Goal: Task Accomplishment & Management: Complete application form

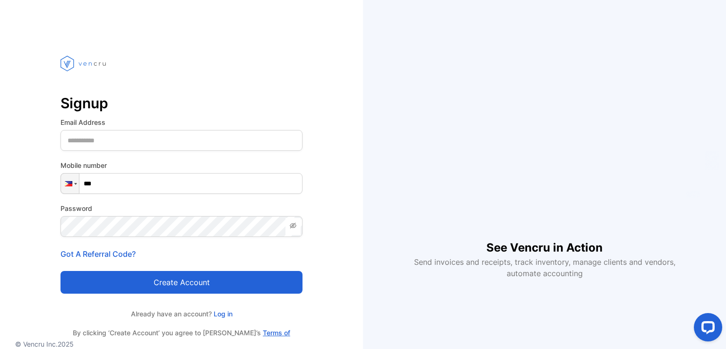
click at [142, 128] on div "Email Address" at bounding box center [181, 134] width 242 height 34
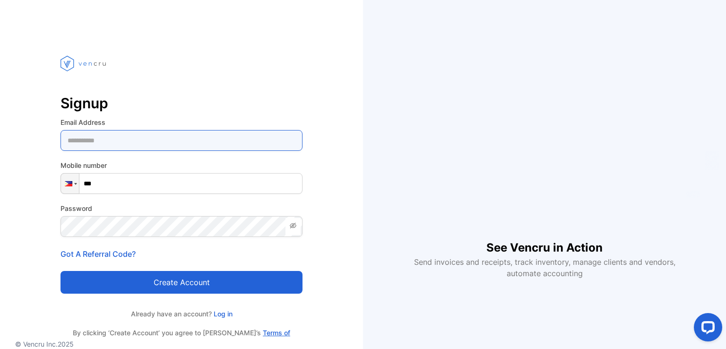
click at [144, 137] on Address-inputemail "email" at bounding box center [181, 140] width 242 height 21
type Address-inputemail "**********"
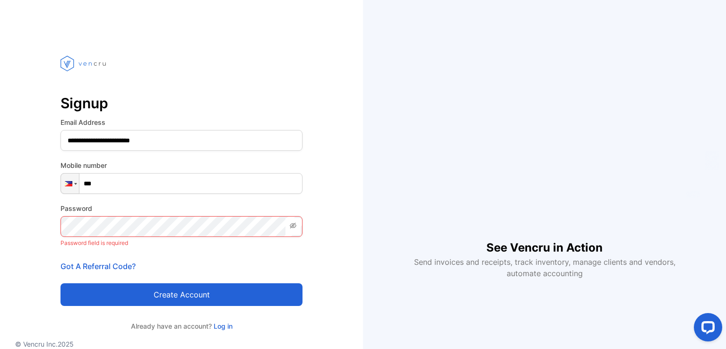
click at [143, 184] on input "***" at bounding box center [181, 183] width 242 height 21
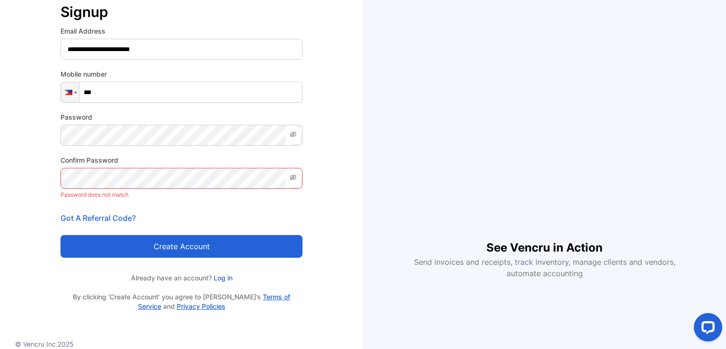
scroll to position [79, 0]
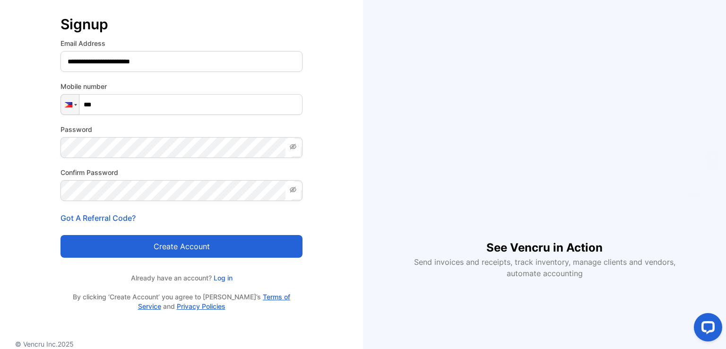
click at [173, 244] on button "Create account" at bounding box center [181, 246] width 242 height 23
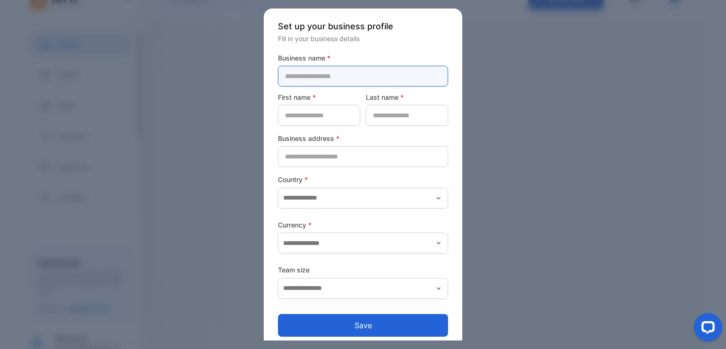
click at [338, 80] on name-inputcompanyname "text" at bounding box center [363, 76] width 170 height 21
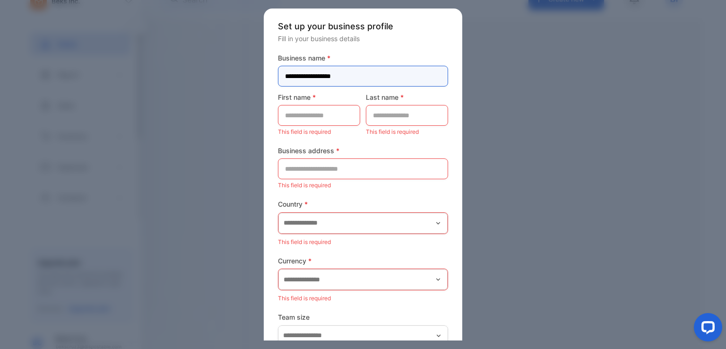
type name-inputcompanyname "**********"
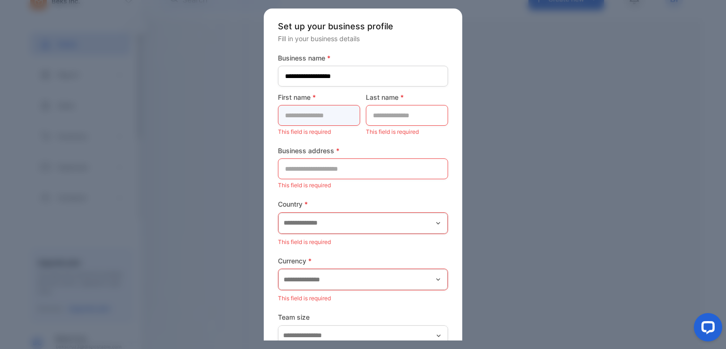
click at [318, 114] on name-inputfirstname "text" at bounding box center [319, 115] width 82 height 21
type name-inputfirstname "**********"
click at [384, 118] on name-inputlastname "text" at bounding box center [407, 115] width 82 height 21
type name-inputlastname "*********"
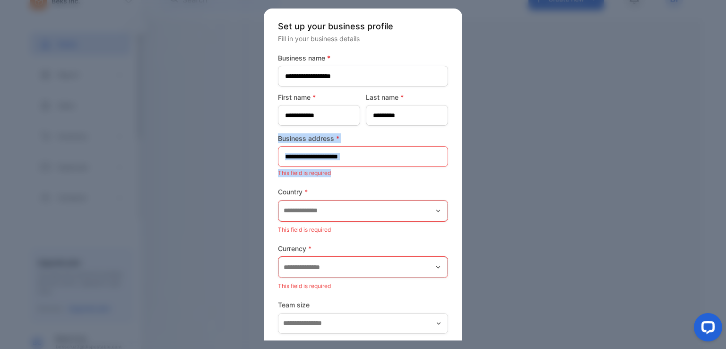
drag, startPoint x: 354, startPoint y: 168, endPoint x: 351, endPoint y: 157, distance: 11.7
click at [351, 157] on div "Business address * This field is required" at bounding box center [363, 156] width 170 height 46
click at [351, 157] on address-inputaddress "text" at bounding box center [363, 156] width 170 height 21
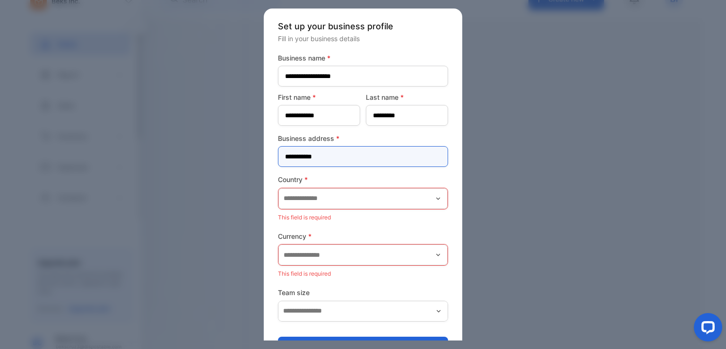
type address-inputaddress "**********"
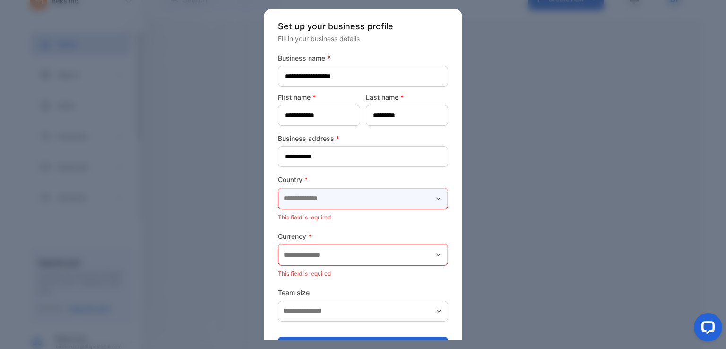
click at [368, 192] on input "text" at bounding box center [362, 198] width 169 height 21
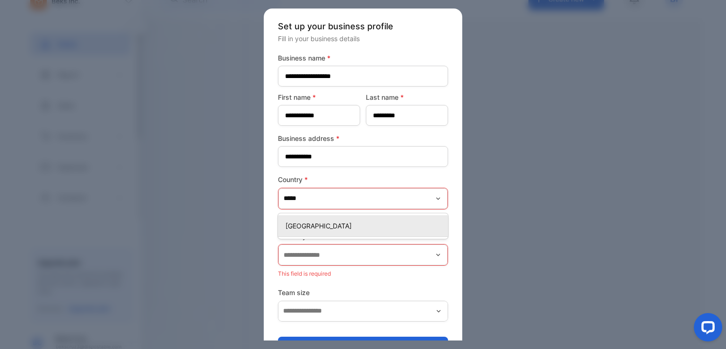
click at [343, 228] on p "[GEOGRAPHIC_DATA]" at bounding box center [364, 226] width 159 height 10
type input "**********"
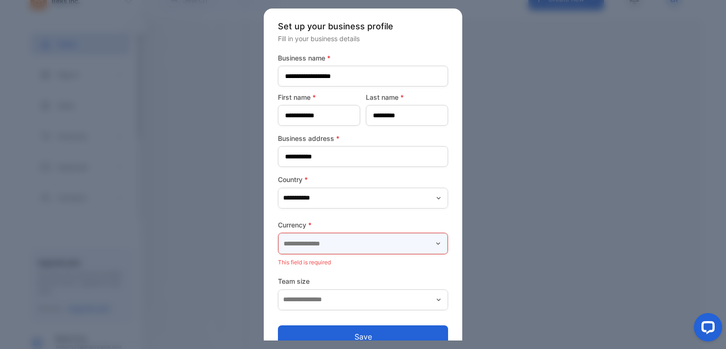
click at [341, 239] on input "text" at bounding box center [362, 243] width 169 height 21
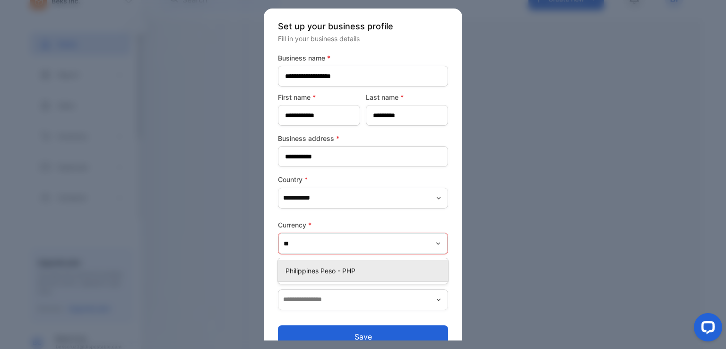
click at [365, 269] on p "Philippines Peso - PHP" at bounding box center [364, 270] width 159 height 10
type input "**********"
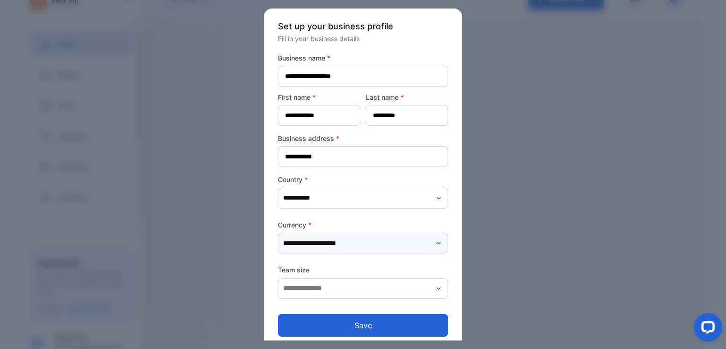
scroll to position [8, 0]
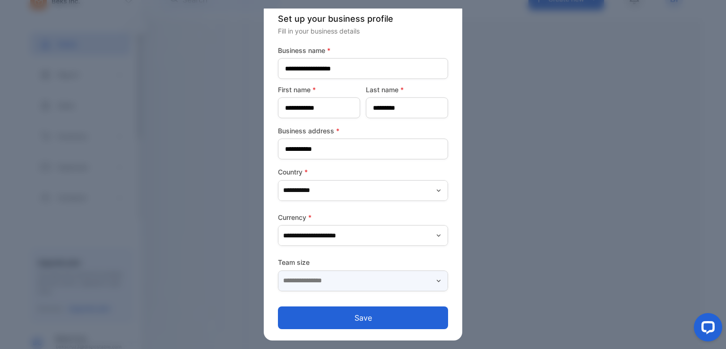
click at [354, 282] on input "text" at bounding box center [363, 280] width 170 height 21
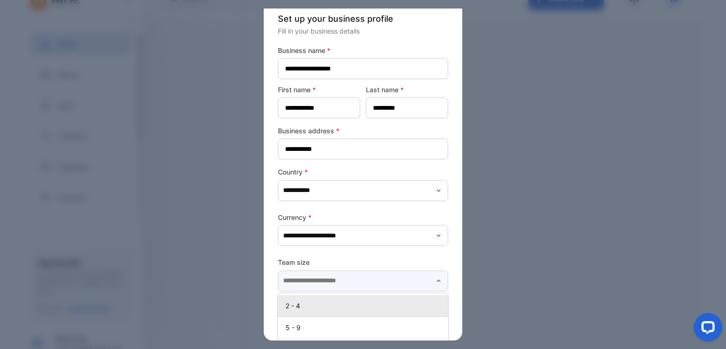
scroll to position [74, 0]
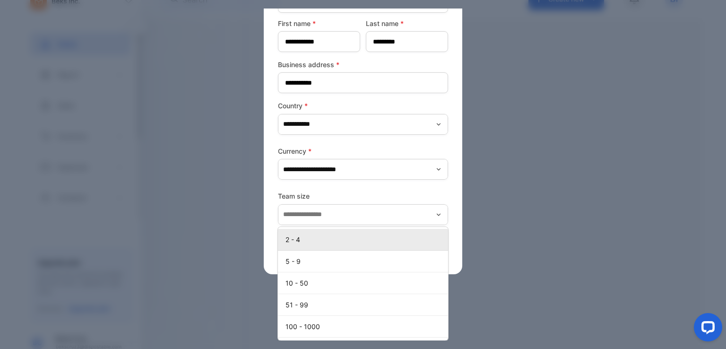
click at [336, 234] on p "2 - 4" at bounding box center [364, 239] width 159 height 10
type input "*****"
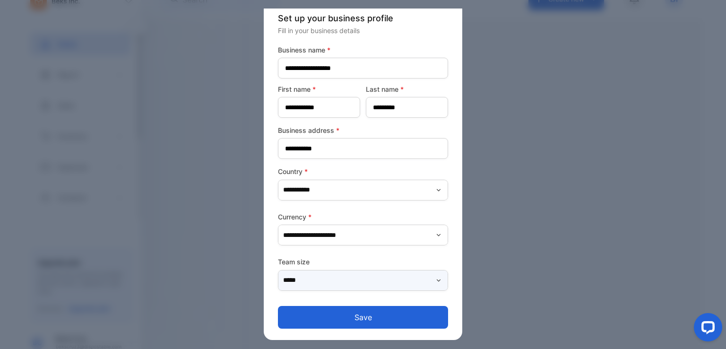
scroll to position [8, 0]
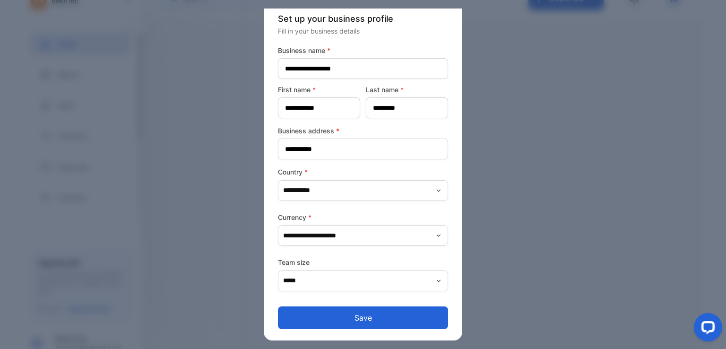
click at [370, 318] on button "Save" at bounding box center [363, 317] width 170 height 23
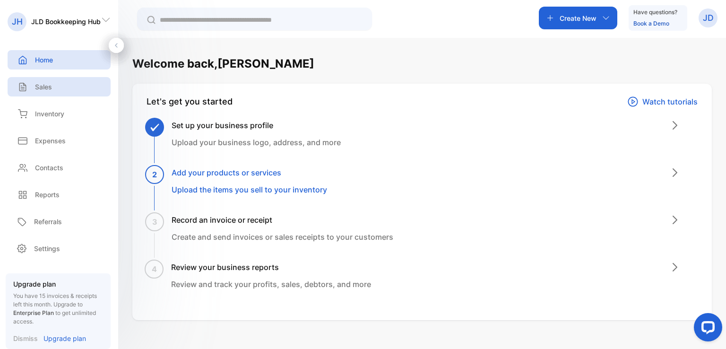
click at [80, 93] on div "Sales" at bounding box center [59, 86] width 103 height 19
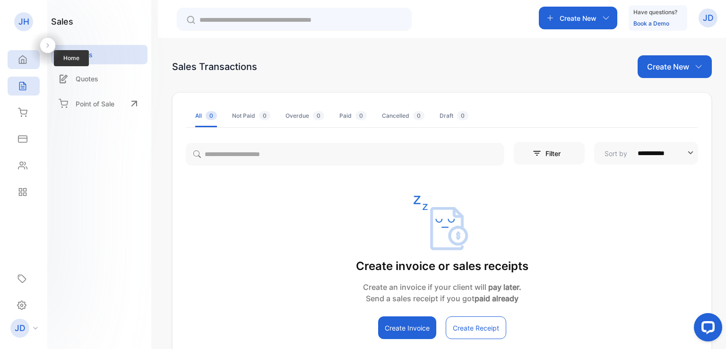
click at [21, 66] on div "Home" at bounding box center [24, 59] width 32 height 19
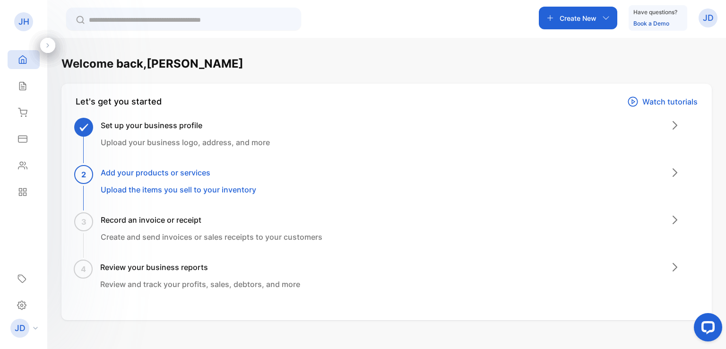
click at [34, 327] on icon at bounding box center [36, 328] width 4 height 2
click at [548, 16] on icon "button" at bounding box center [550, 18] width 6 height 6
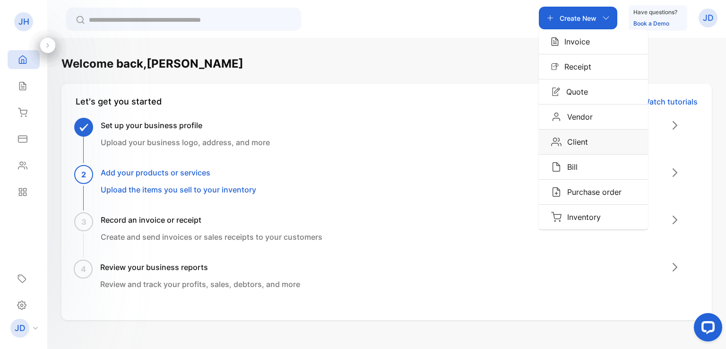
click at [571, 137] on p "Client" at bounding box center [574, 141] width 26 height 11
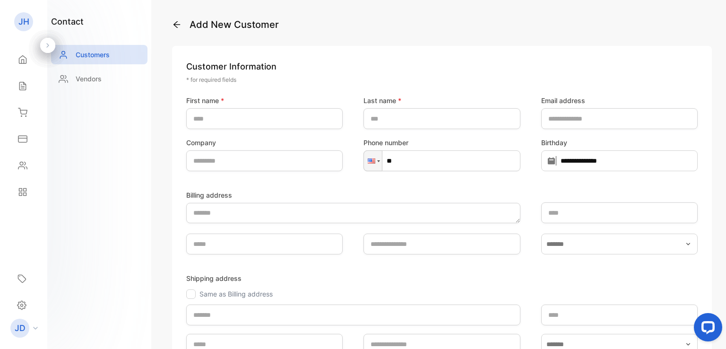
click at [50, 38] on div at bounding box center [47, 45] width 15 height 15
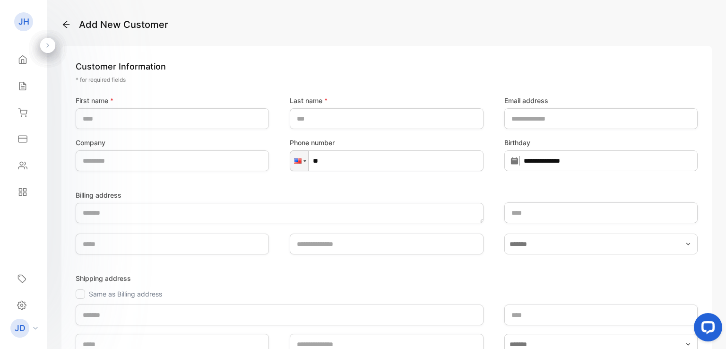
click at [71, 20] on p "Add New Customer" at bounding box center [386, 24] width 650 height 14
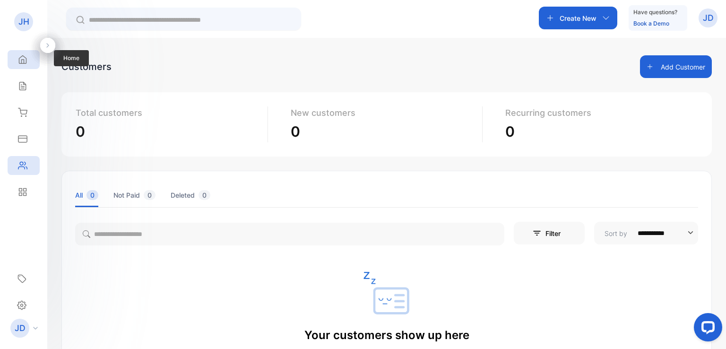
click at [19, 56] on icon at bounding box center [22, 59] width 9 height 9
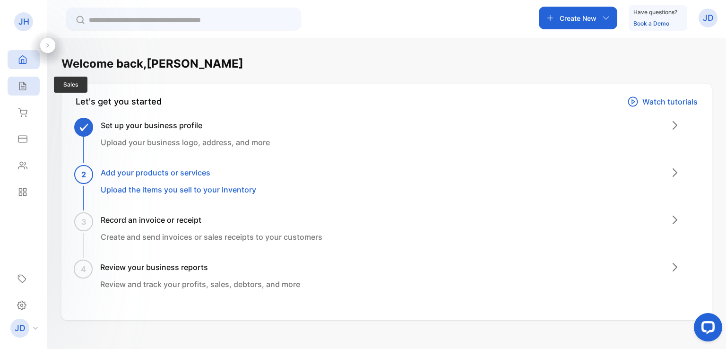
click at [21, 79] on div "Sales" at bounding box center [24, 86] width 32 height 19
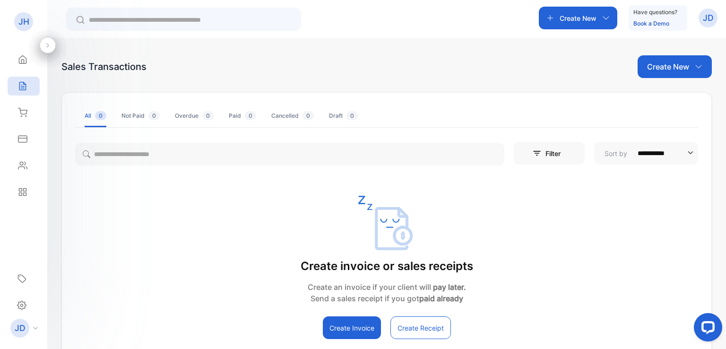
click at [21, 27] on p "JH" at bounding box center [23, 22] width 11 height 12
click at [23, 64] on div "Home" at bounding box center [24, 59] width 32 height 19
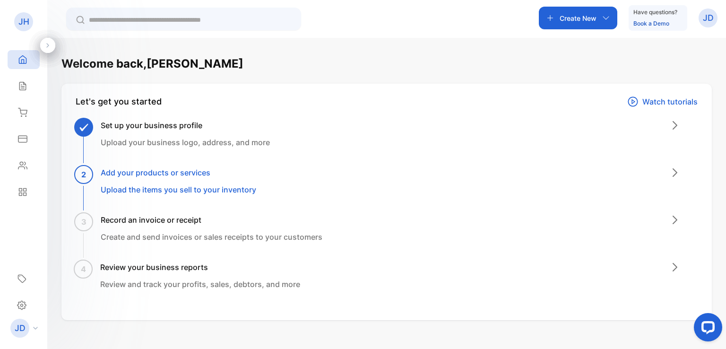
click at [153, 176] on h3 "Add your products or services" at bounding box center [178, 172] width 155 height 11
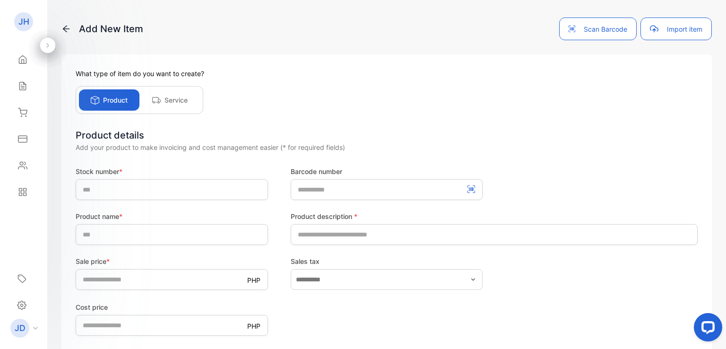
click at [162, 101] on div "Service" at bounding box center [169, 99] width 60 height 21
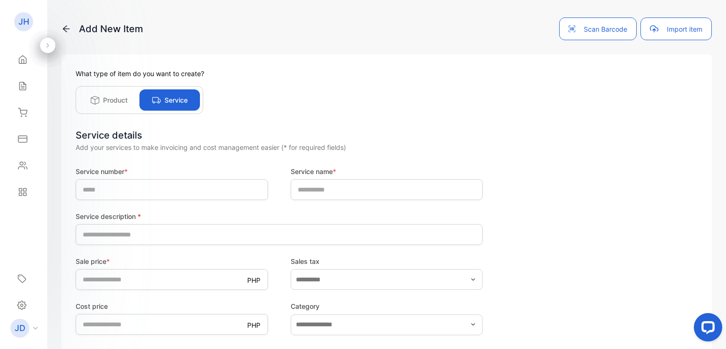
click at [121, 99] on p "Product" at bounding box center [115, 100] width 25 height 10
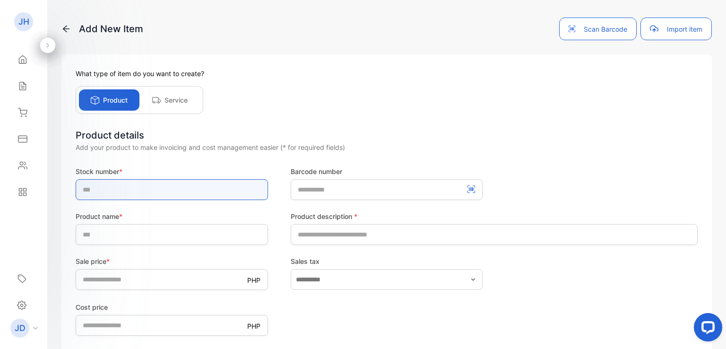
click at [175, 182] on input "text" at bounding box center [172, 189] width 192 height 21
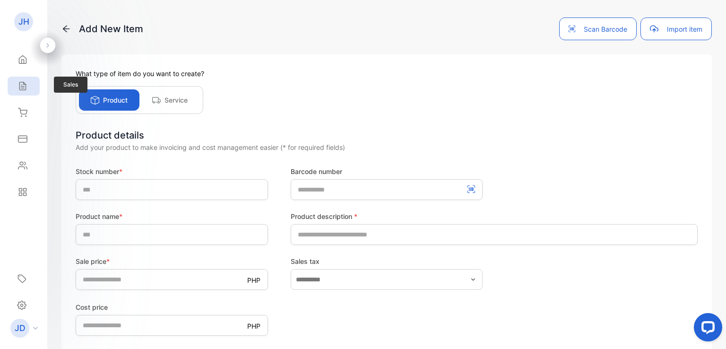
click at [23, 82] on icon at bounding box center [22, 86] width 6 height 8
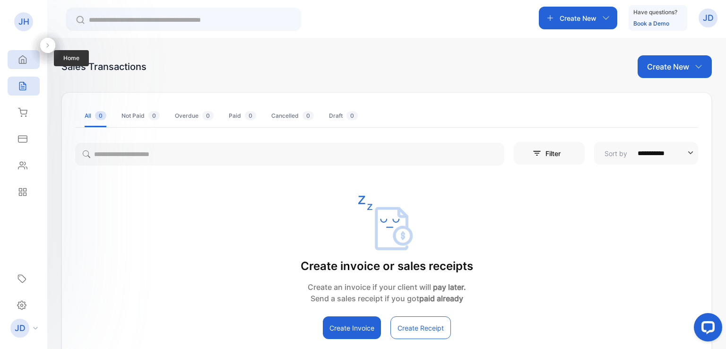
click at [23, 58] on icon at bounding box center [22, 59] width 9 height 9
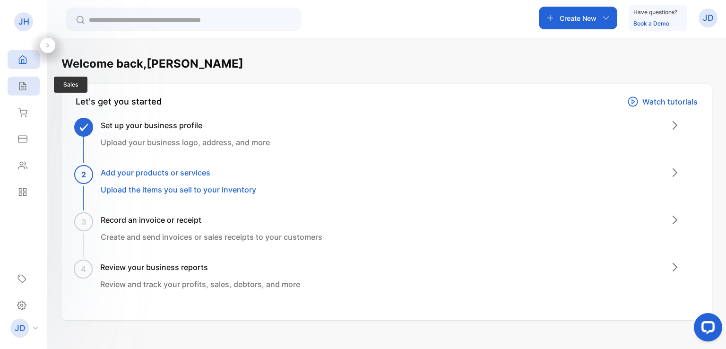
click at [26, 80] on div "Sales" at bounding box center [24, 86] width 32 height 19
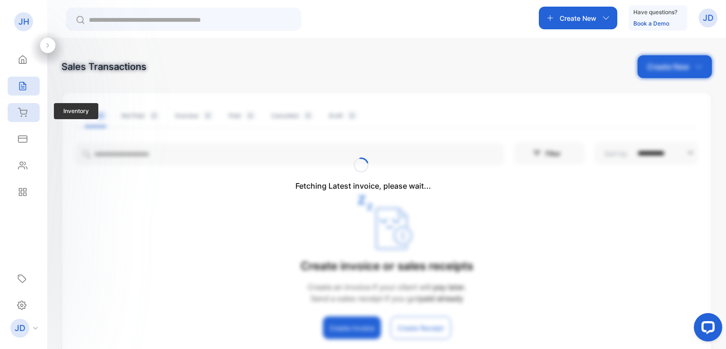
click at [29, 118] on div "Inventory" at bounding box center [24, 112] width 32 height 19
